Goal: Navigation & Orientation: Find specific page/section

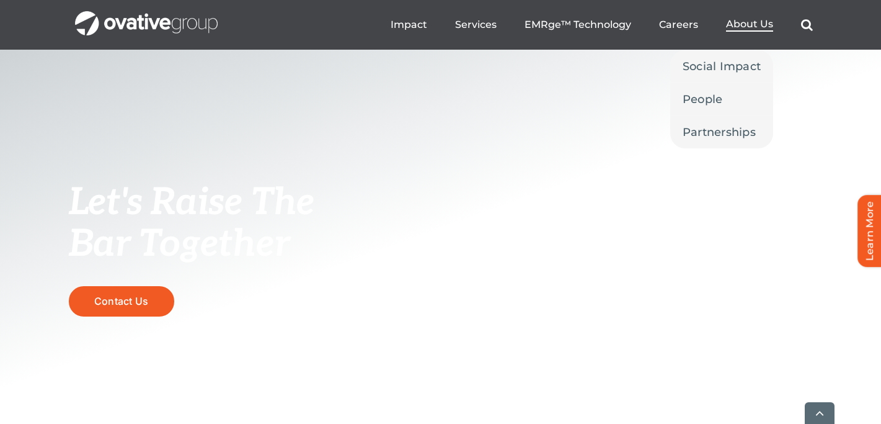
click at [748, 28] on span "About Us" at bounding box center [749, 24] width 47 height 12
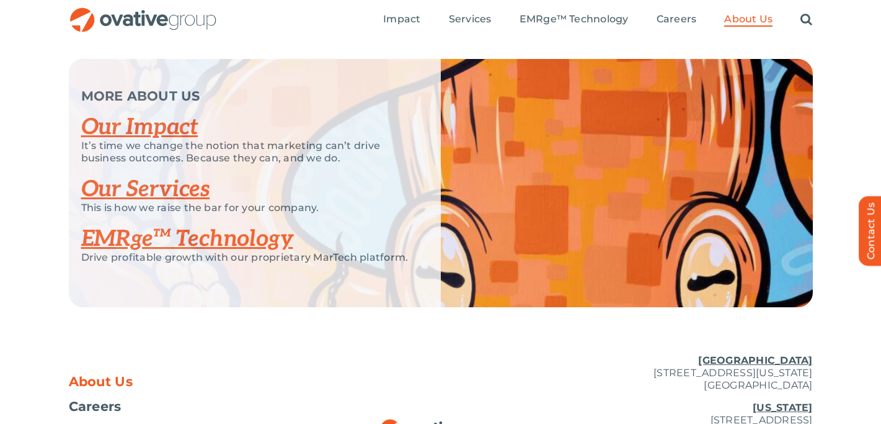
scroll to position [2593, 0]
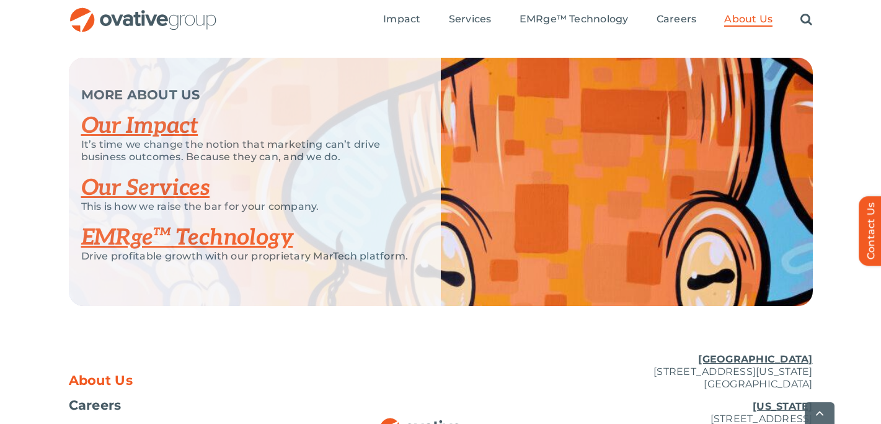
click at [169, 140] on link "Our Impact" at bounding box center [139, 125] width 117 height 27
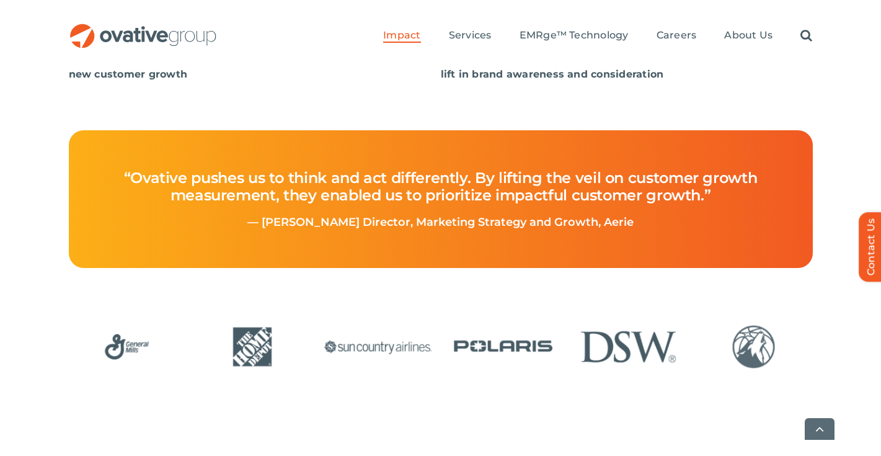
scroll to position [549, 0]
